Goal: Register for event/course

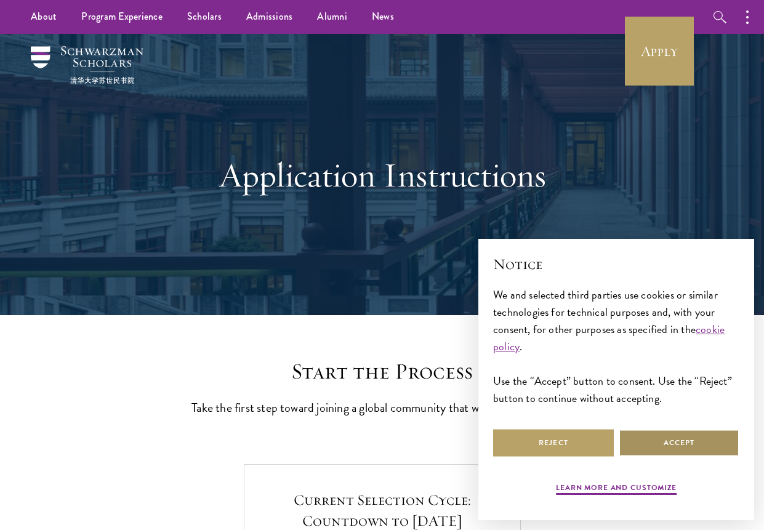
click at [706, 443] on button "Accept" at bounding box center [679, 443] width 121 height 28
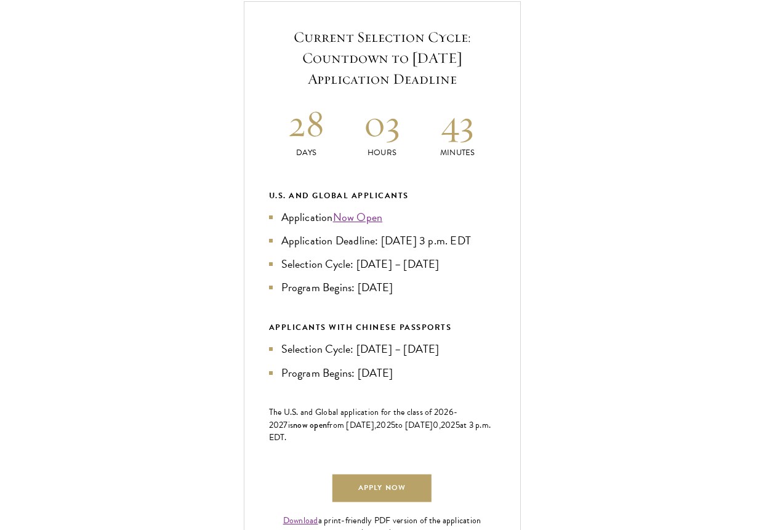
scroll to position [477, 0]
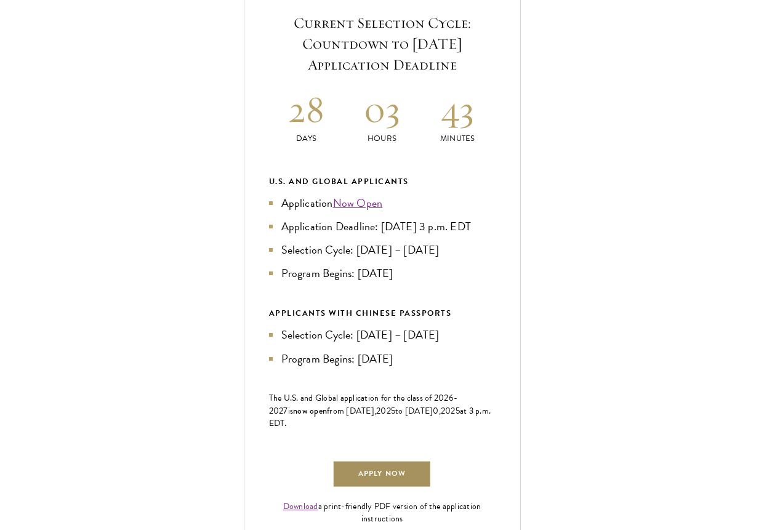
click at [411, 488] on link "Apply Now" at bounding box center [381, 474] width 98 height 28
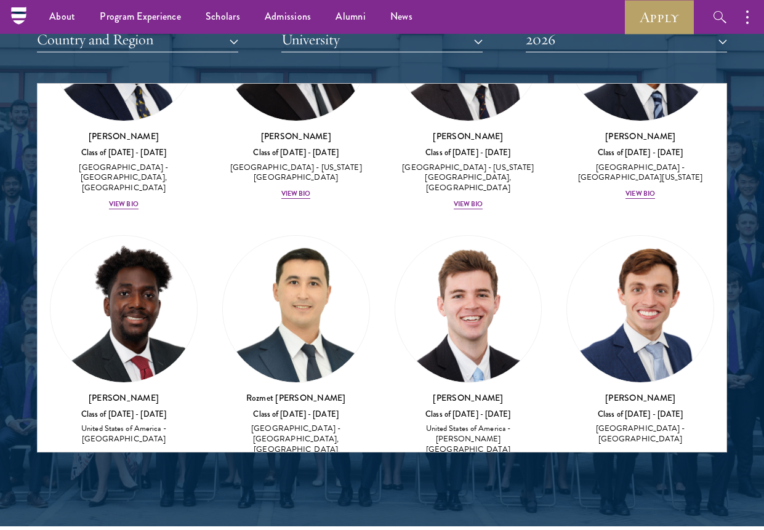
scroll to position [7779, 0]
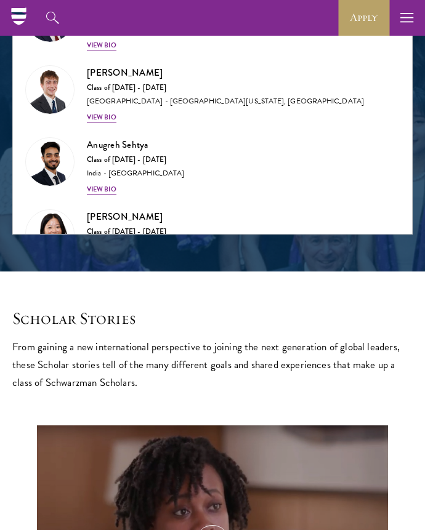
click at [372, 318] on h2 "Scholar Stories" at bounding box center [212, 318] width 400 height 20
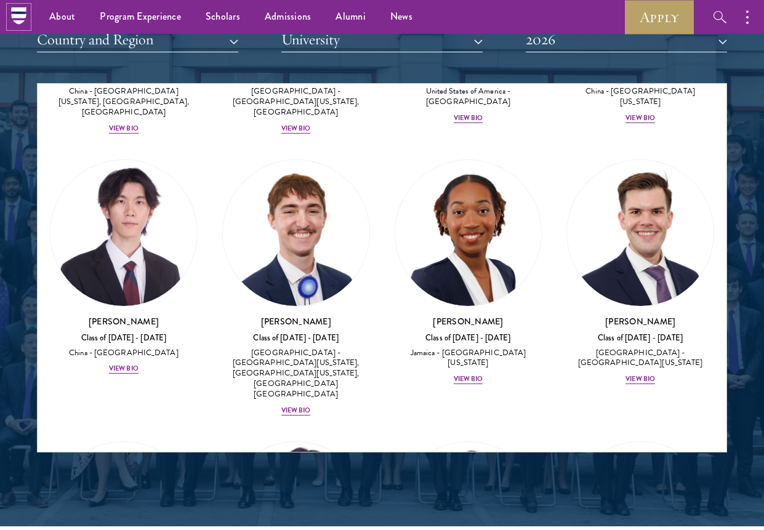
scroll to position [8453, 0]
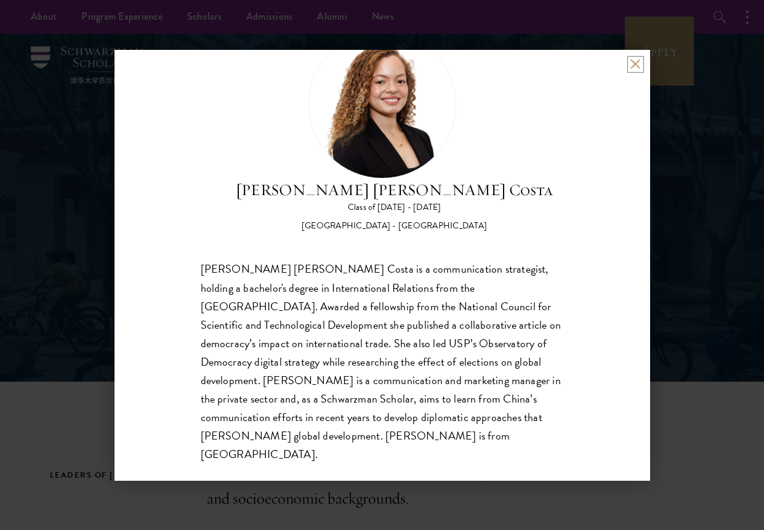
scroll to position [57, 0]
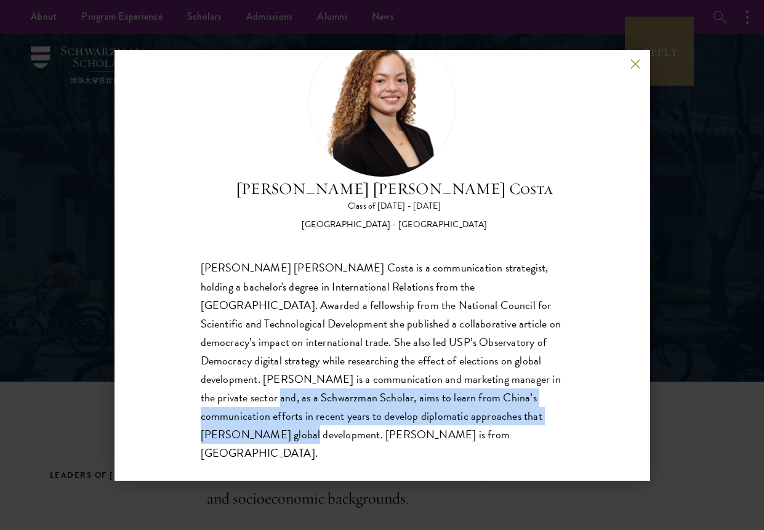
drag, startPoint x: 508, startPoint y: 381, endPoint x: 540, endPoint y: 420, distance: 50.3
click at [540, 420] on div "Maria Gabriella Oliveira Costa is a communication strategist, holding a bachelo…" at bounding box center [382, 361] width 363 height 204
copy div "as a Schwarzman Scholar, aims to learn from China’s communication efforts in re…"
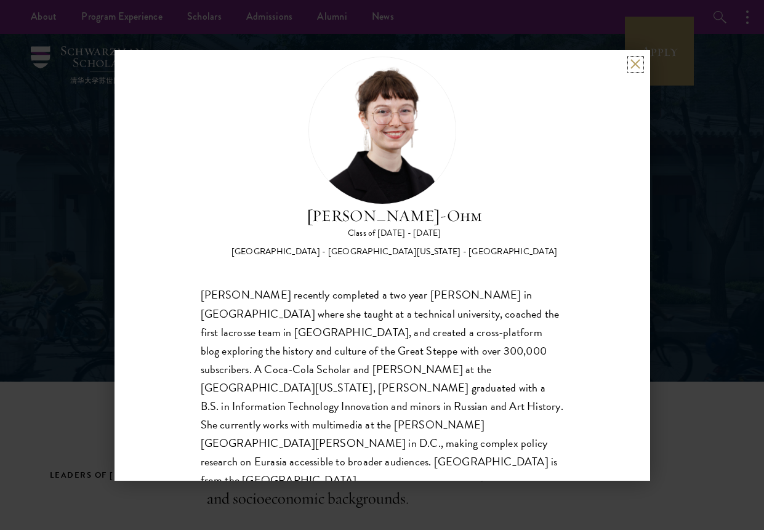
scroll to position [39, 0]
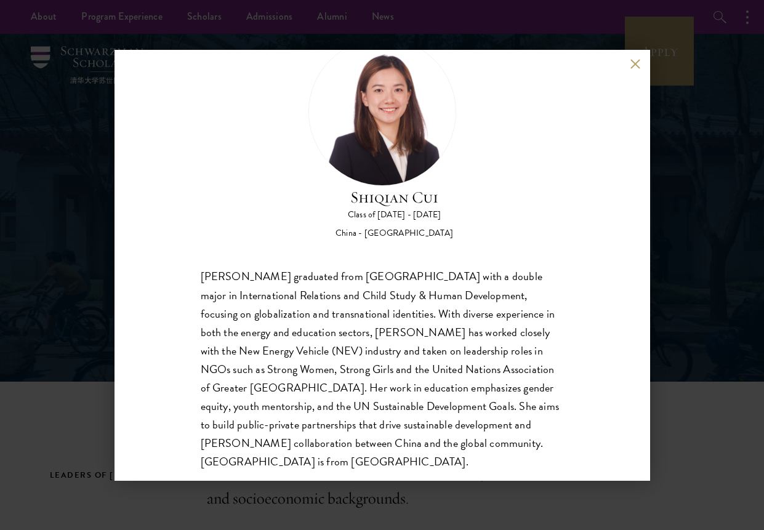
scroll to position [57, 0]
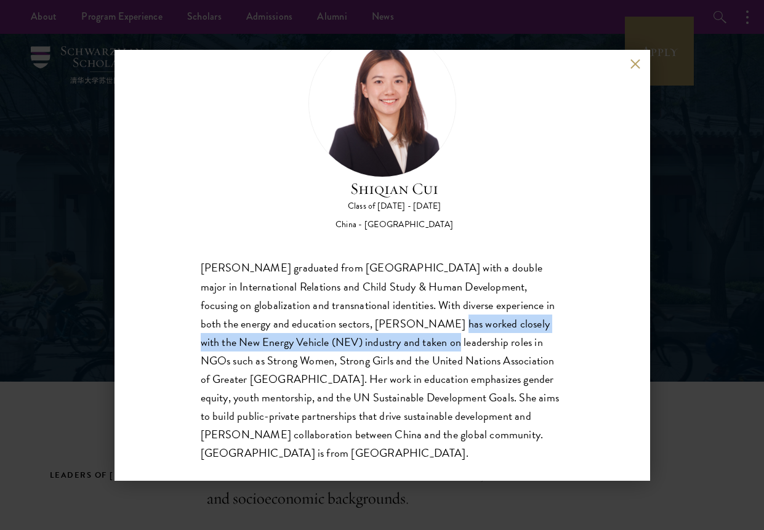
drag, startPoint x: 359, startPoint y: 326, endPoint x: 366, endPoint y: 347, distance: 21.4
click at [366, 347] on div "[PERSON_NAME] graduated from [GEOGRAPHIC_DATA] with a double major in Internati…" at bounding box center [382, 361] width 363 height 204
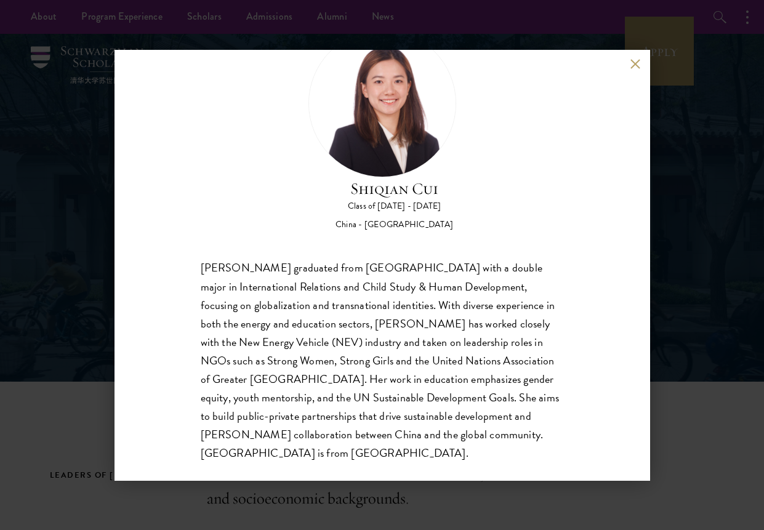
drag, startPoint x: 366, startPoint y: 347, endPoint x: 375, endPoint y: 349, distance: 9.0
click at [375, 349] on div "[PERSON_NAME] graduated from [GEOGRAPHIC_DATA] with a double major in Internati…" at bounding box center [382, 361] width 363 height 204
drag, startPoint x: 321, startPoint y: 362, endPoint x: 472, endPoint y: 363, distance: 150.8
click at [472, 363] on div "[PERSON_NAME] graduated from [GEOGRAPHIC_DATA] with a double major in Internati…" at bounding box center [382, 361] width 363 height 204
drag, startPoint x: 472, startPoint y: 363, endPoint x: 493, endPoint y: 365, distance: 21.6
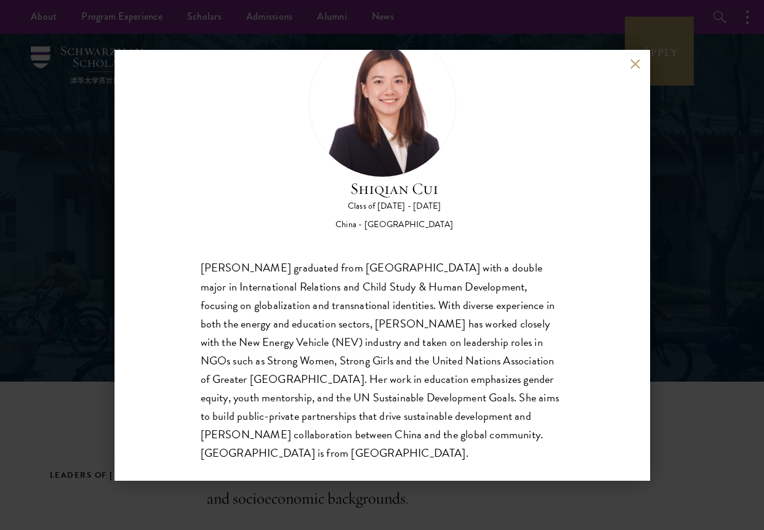
click at [493, 365] on div "[PERSON_NAME] graduated from [GEOGRAPHIC_DATA] with a double major in Internati…" at bounding box center [382, 361] width 363 height 204
